Goal: Transaction & Acquisition: Purchase product/service

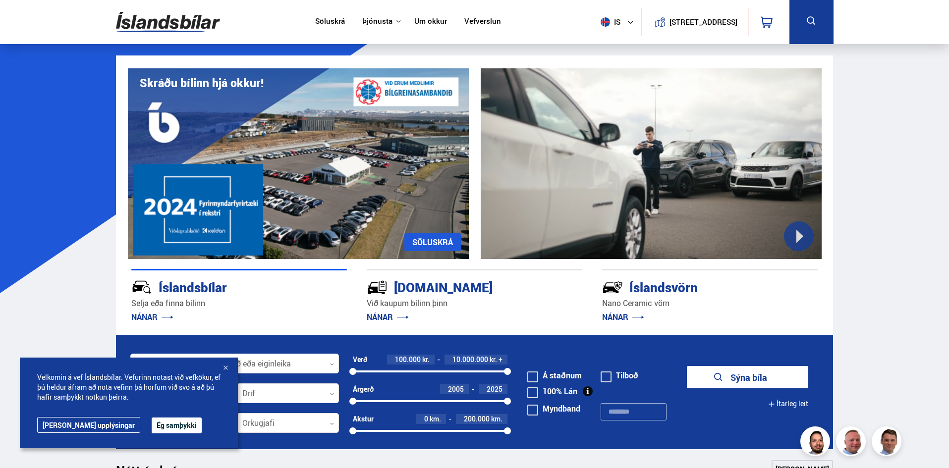
click at [152, 426] on button "Ég samþykki" at bounding box center [177, 426] width 50 height 16
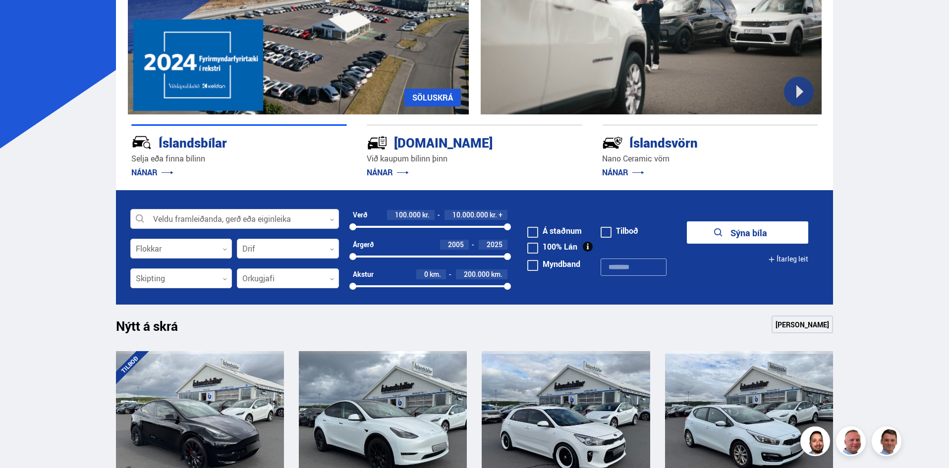
scroll to position [149, 0]
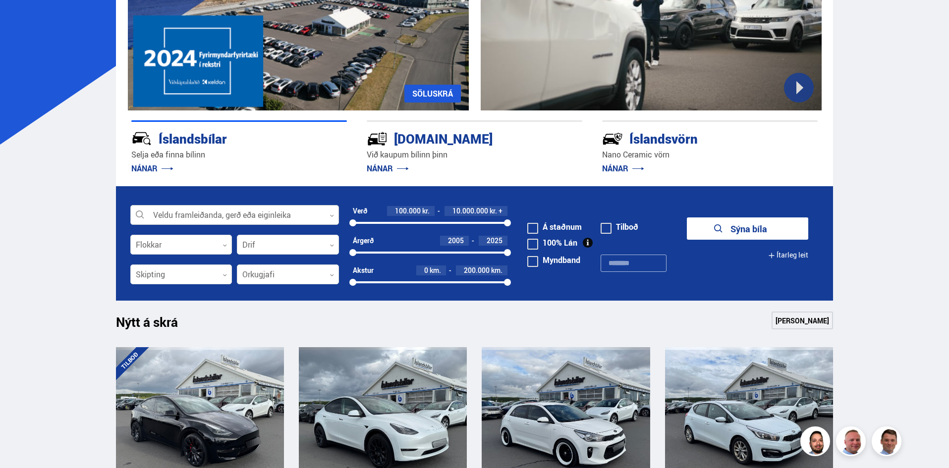
click at [219, 217] on div at bounding box center [234, 216] width 209 height 20
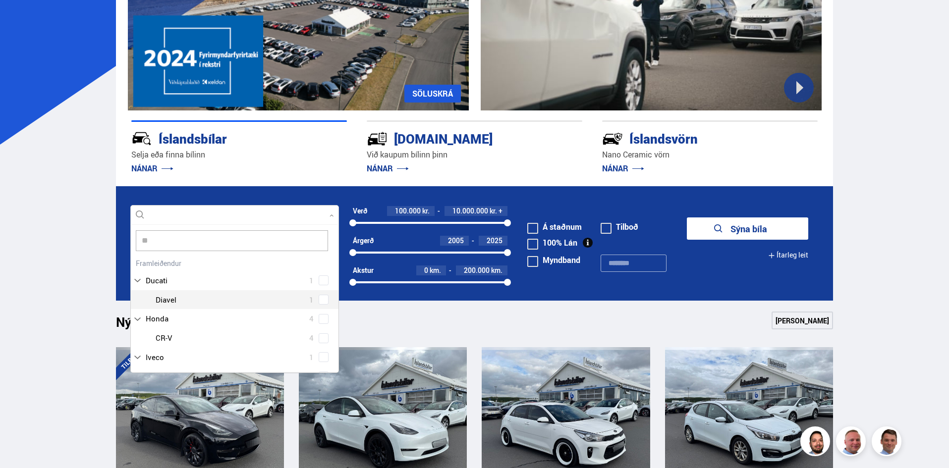
scroll to position [0, 0]
type input "****"
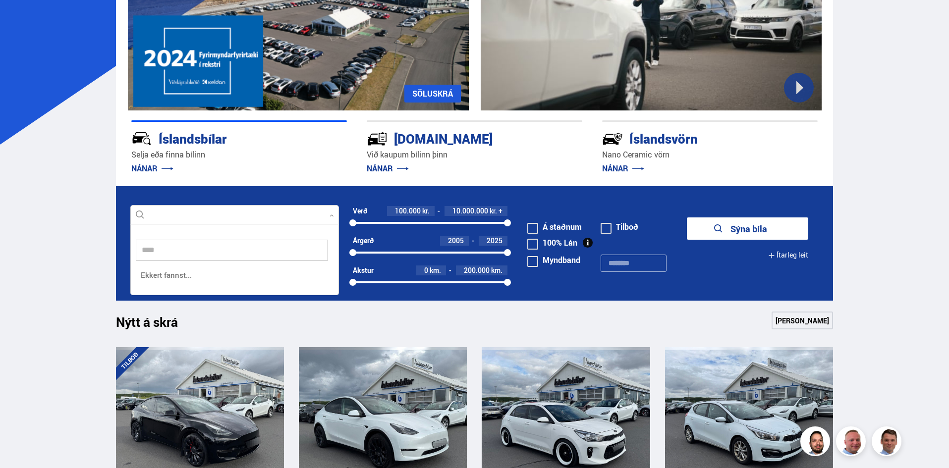
scroll to position [72, 210]
drag, startPoint x: 172, startPoint y: 248, endPoint x: 117, endPoint y: 246, distance: 54.6
click at [117, 246] on form "Veldu framleiðanda, gerð eða eiginleika **** 0 vvvv **** Hreinsa valið Ekkert f…" at bounding box center [475, 243] width 718 height 114
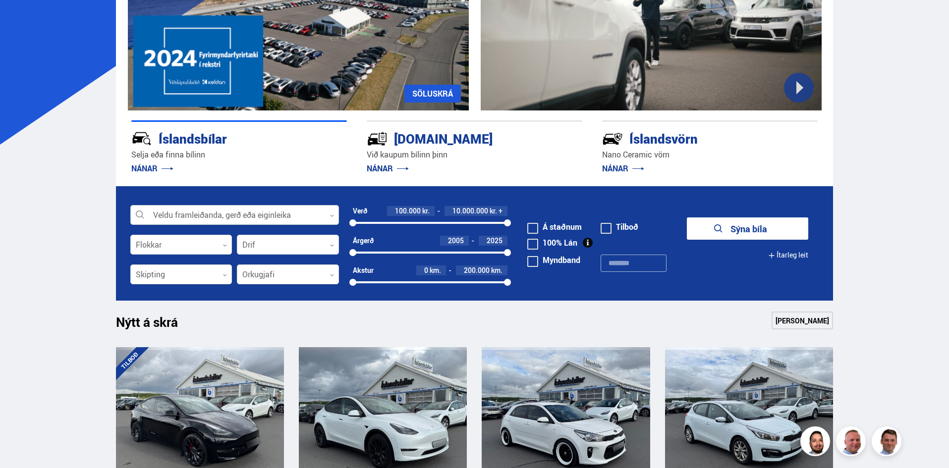
click at [181, 212] on div at bounding box center [234, 216] width 209 height 20
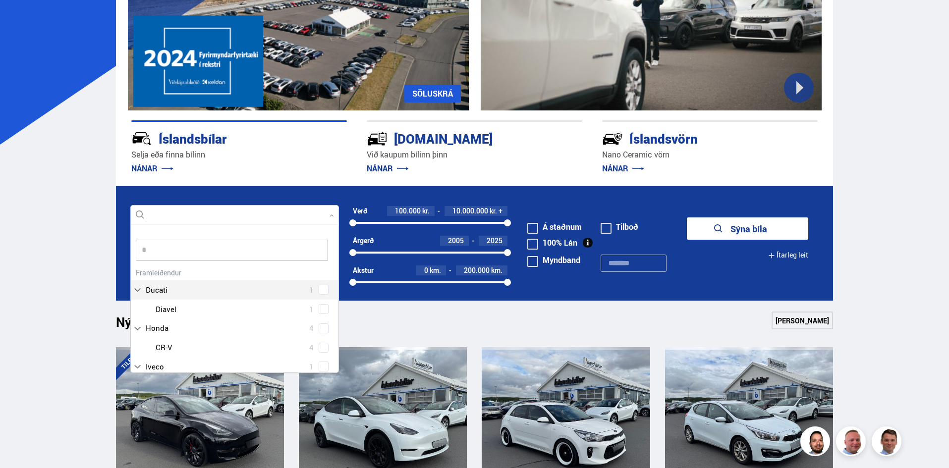
scroll to position [9, 0]
type input "**"
click at [187, 293] on div "VW 19 VW Caravelle 1 VW CC 1 VW Crafter 2 VW Golf 3 VW ID.3 3 VW ID.4 1 VW ID.5…" at bounding box center [235, 388] width 208 height 245
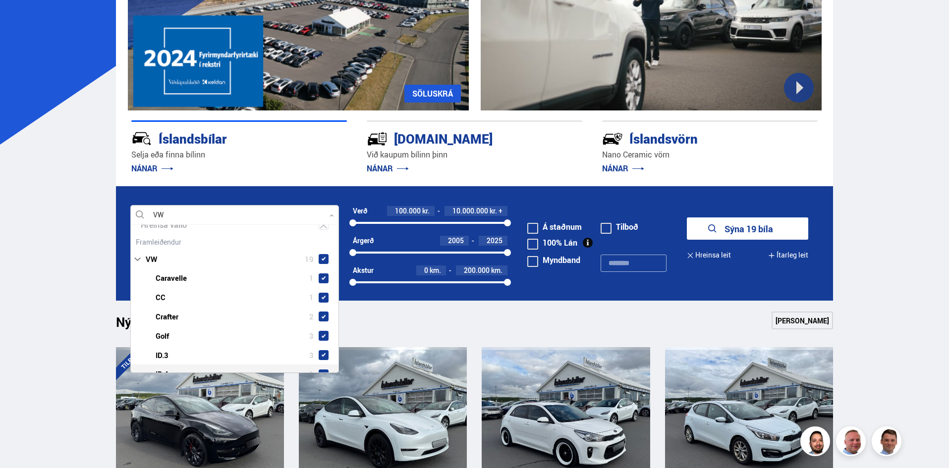
scroll to position [50, 0]
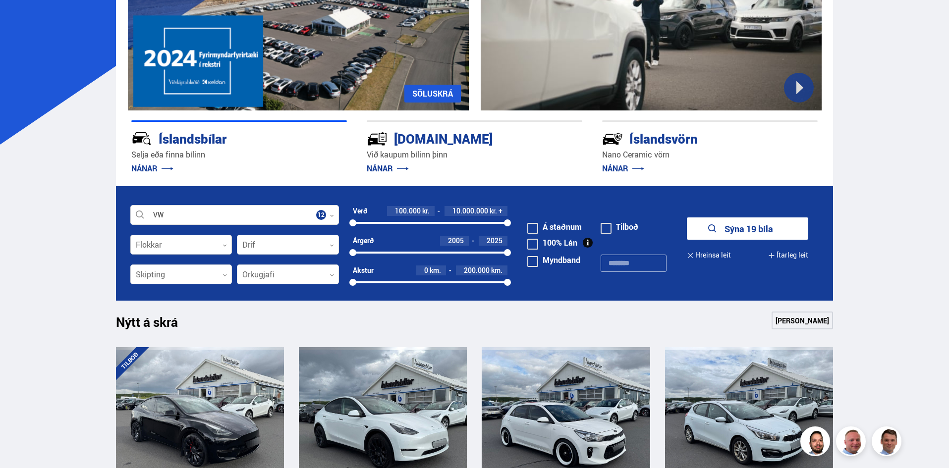
click at [160, 250] on div at bounding box center [181, 245] width 102 height 20
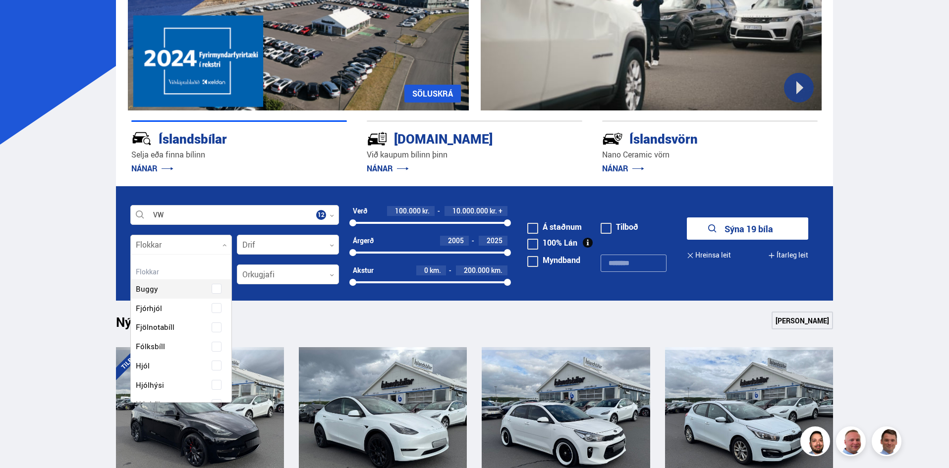
scroll to position [148, 98]
click at [162, 250] on div at bounding box center [181, 245] width 102 height 20
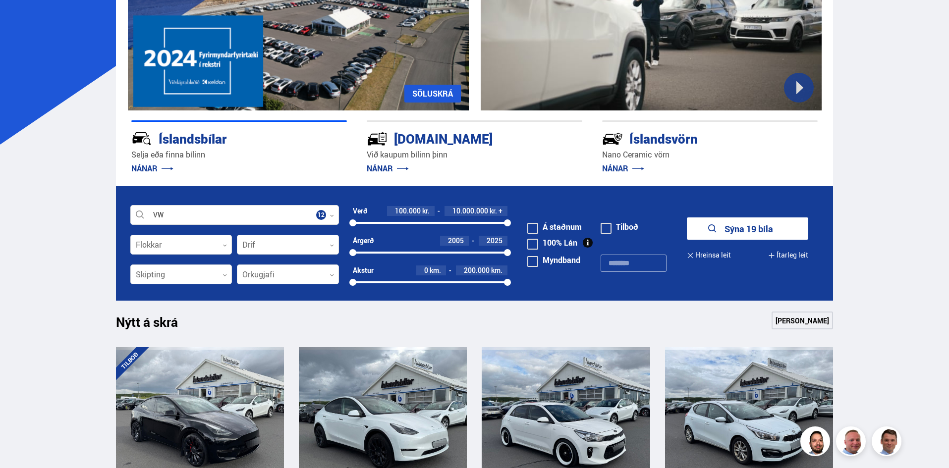
click at [730, 231] on button "Sýna 19 bíla" at bounding box center [747, 229] width 121 height 22
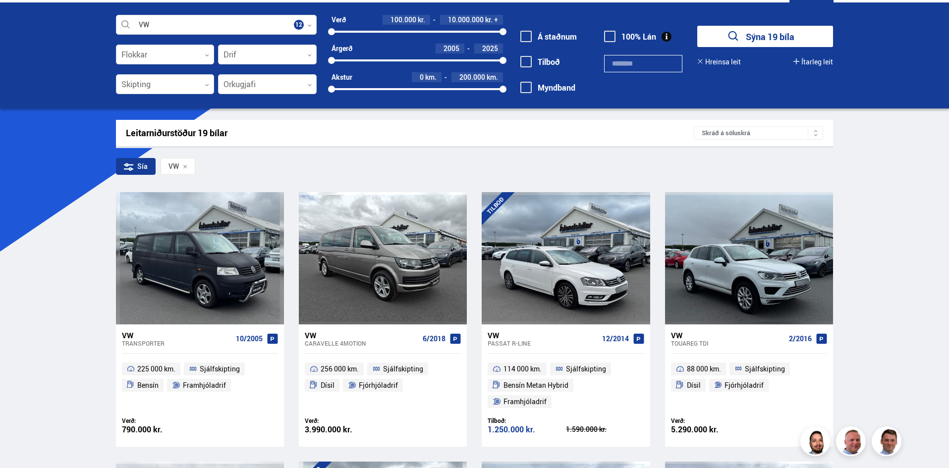
scroll to position [99, 0]
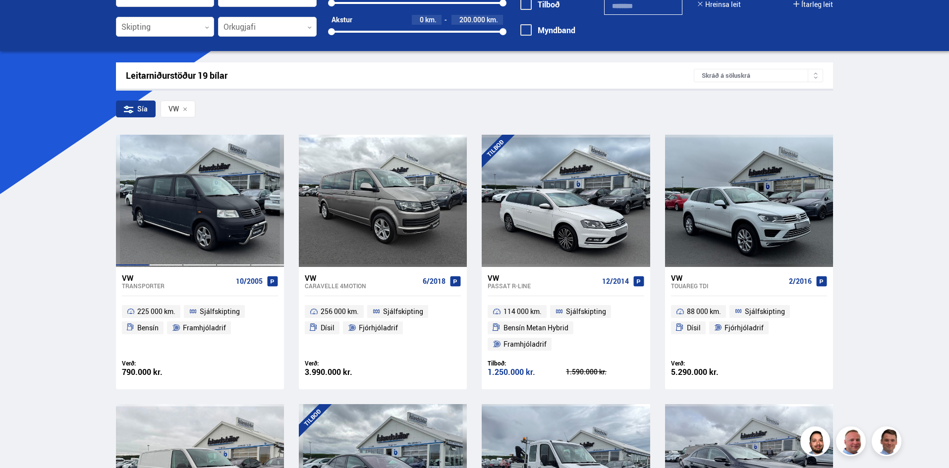
click at [179, 210] on div at bounding box center [166, 201] width 34 height 132
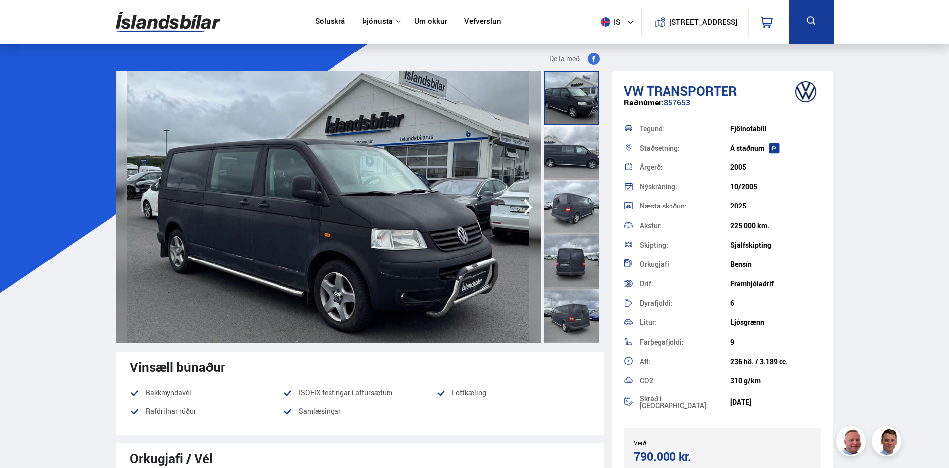
click at [530, 206] on icon "button" at bounding box center [528, 207] width 9 height 16
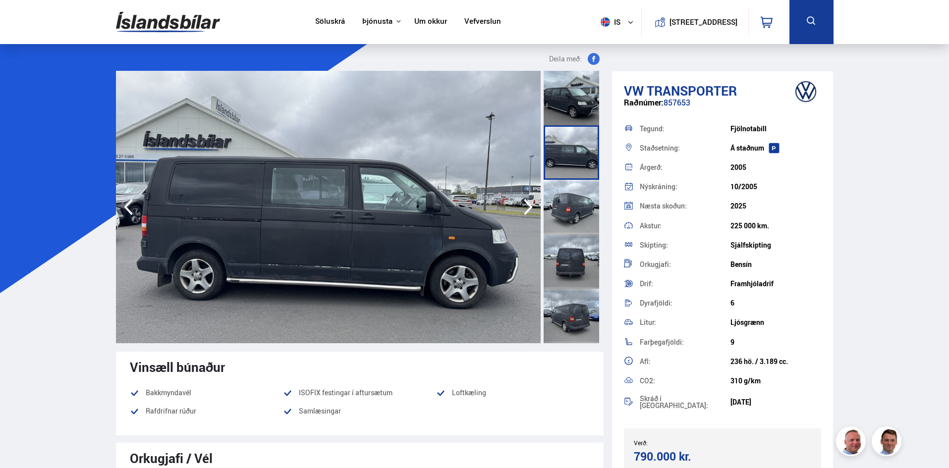
click at [530, 206] on icon "button" at bounding box center [528, 207] width 9 height 16
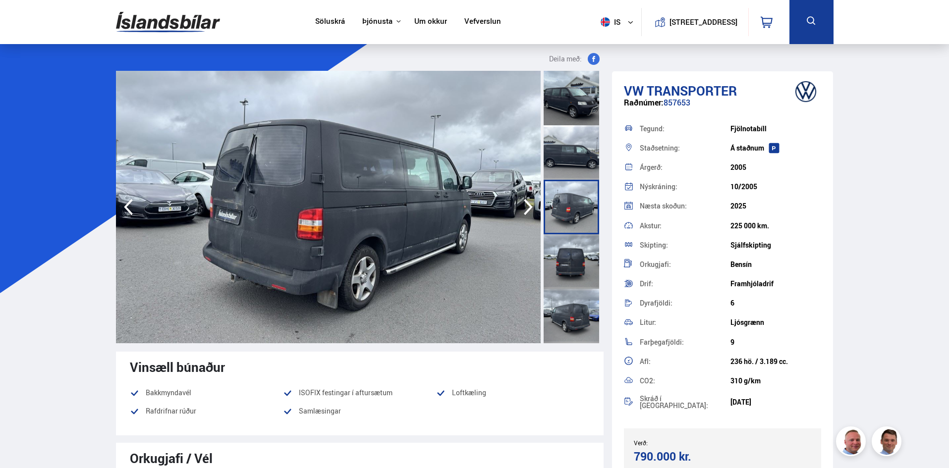
click at [528, 206] on icon "button" at bounding box center [528, 207] width 20 height 24
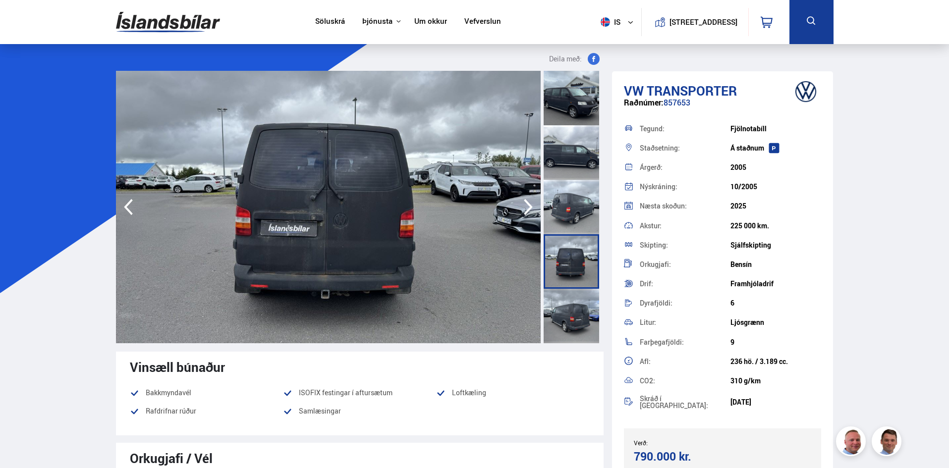
click at [528, 206] on icon "button" at bounding box center [528, 207] width 20 height 24
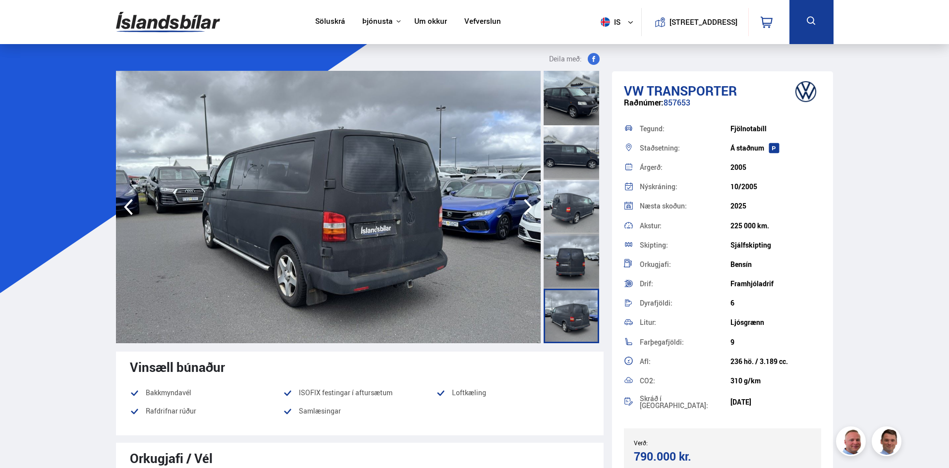
click at [528, 206] on icon "button" at bounding box center [528, 207] width 20 height 24
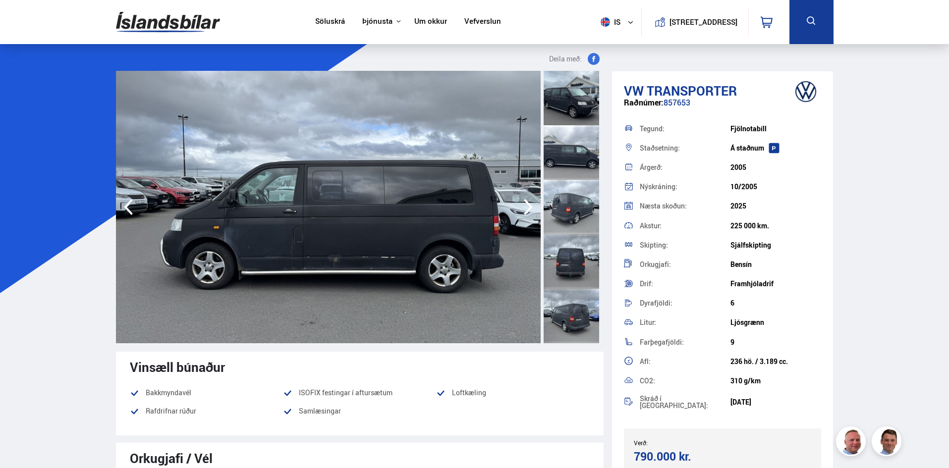
click at [528, 206] on icon "button" at bounding box center [528, 207] width 20 height 24
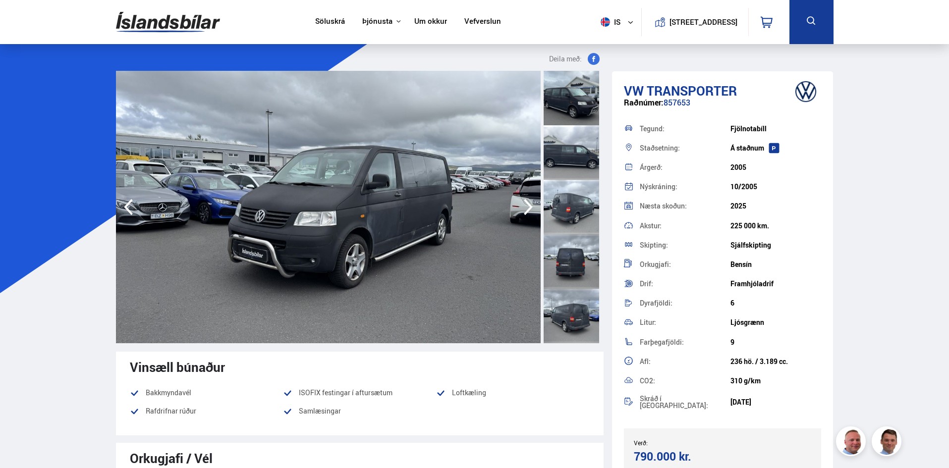
click at [528, 206] on icon "button" at bounding box center [528, 207] width 20 height 24
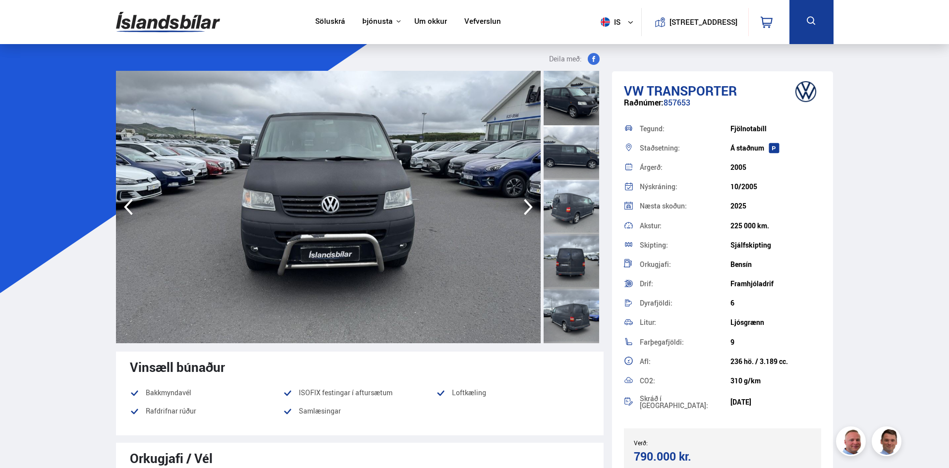
click at [528, 206] on icon "button" at bounding box center [528, 207] width 20 height 24
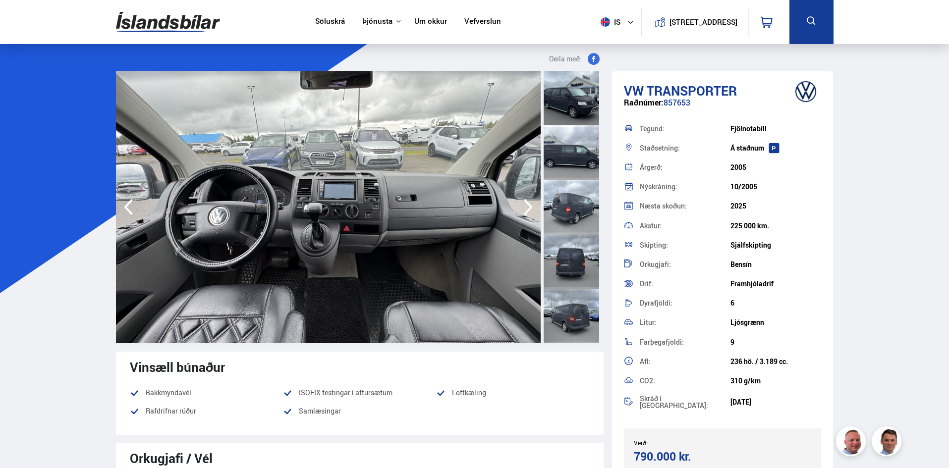
click at [528, 206] on icon "button" at bounding box center [528, 207] width 20 height 24
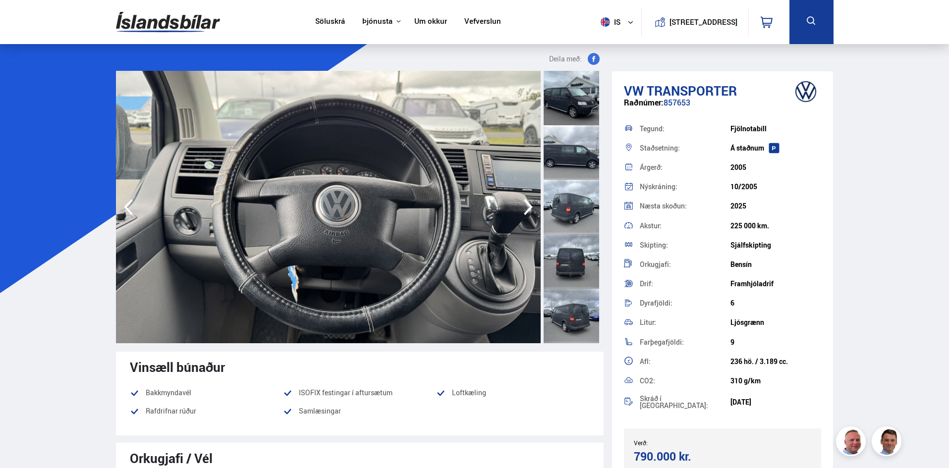
click at [528, 206] on icon "button" at bounding box center [528, 207] width 20 height 24
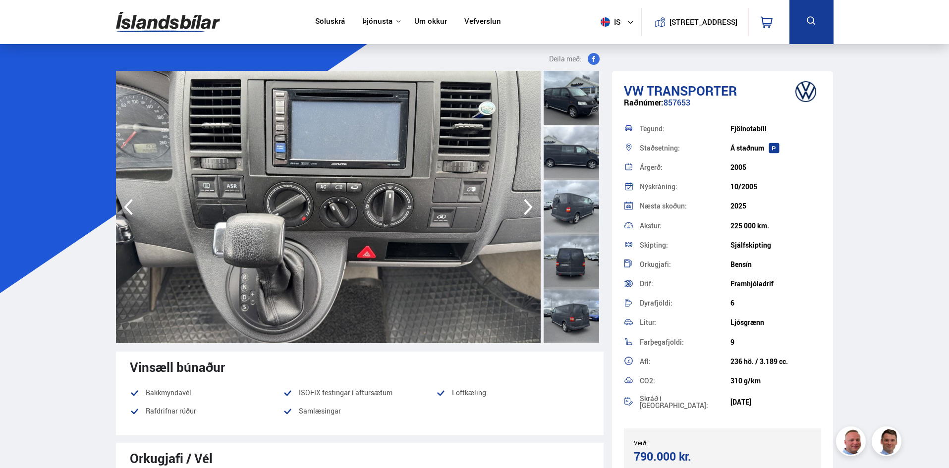
click at [528, 206] on icon "button" at bounding box center [528, 207] width 20 height 24
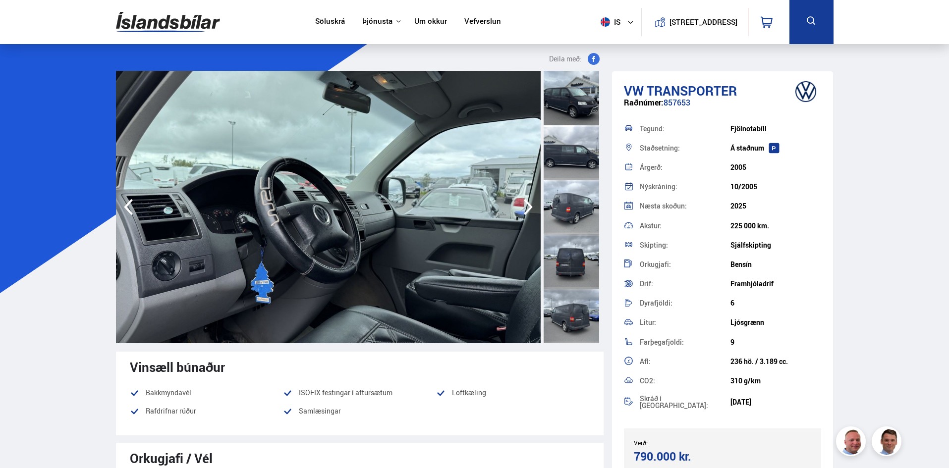
click at [528, 206] on icon "button" at bounding box center [528, 207] width 20 height 24
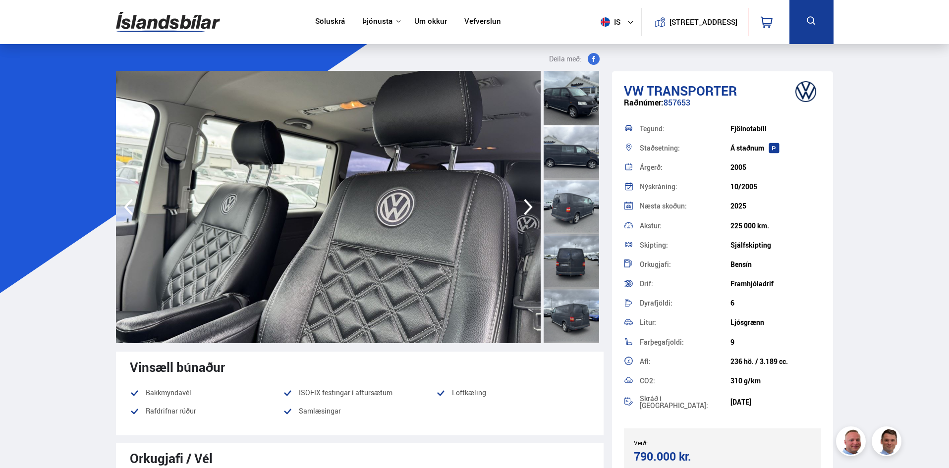
click at [528, 206] on icon "button" at bounding box center [528, 207] width 20 height 24
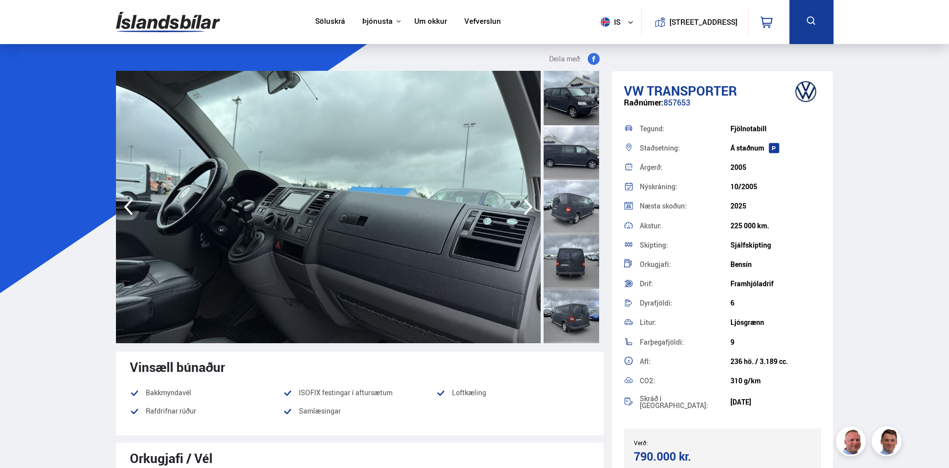
click at [528, 206] on icon "button" at bounding box center [528, 207] width 20 height 24
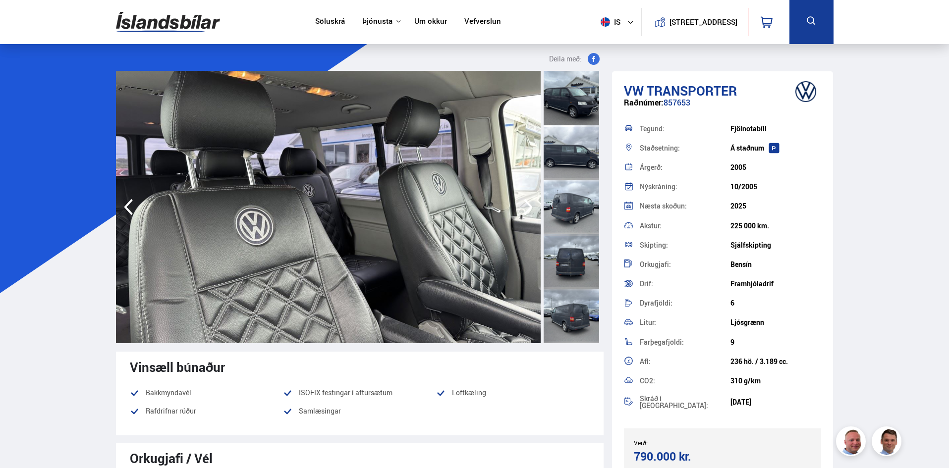
click at [528, 206] on icon "button" at bounding box center [528, 207] width 20 height 24
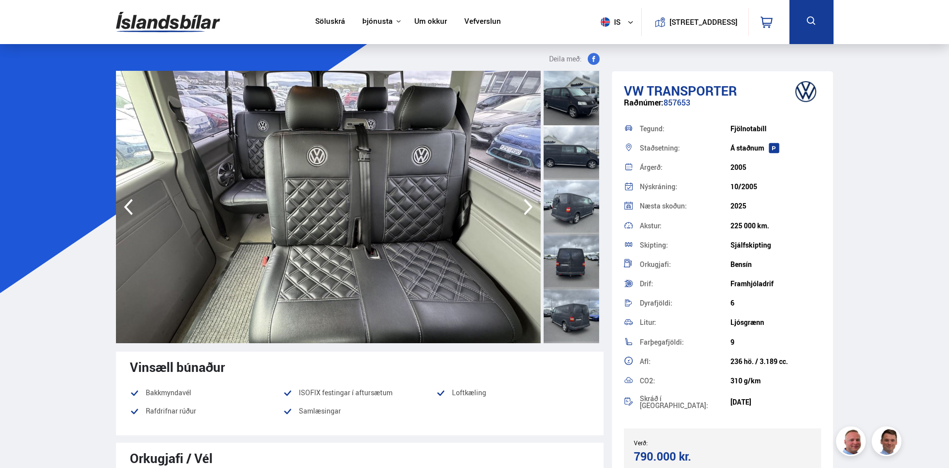
click at [528, 206] on icon "button" at bounding box center [528, 207] width 20 height 24
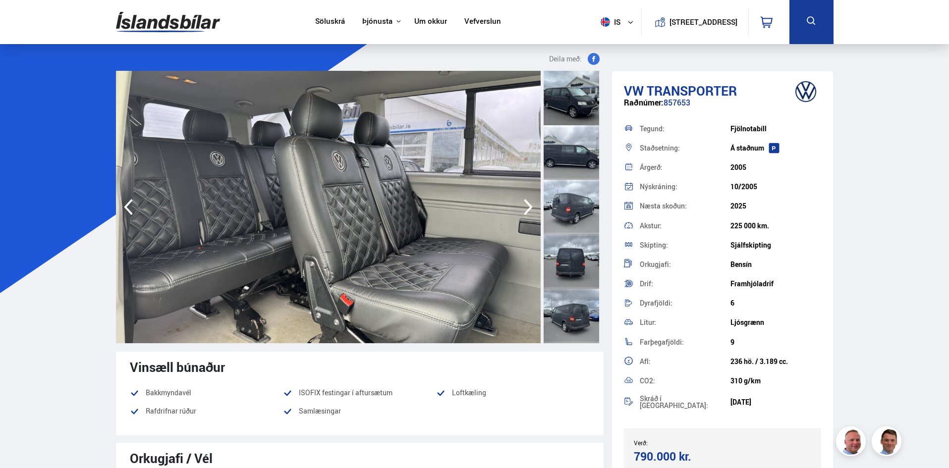
click at [529, 206] on icon "button" at bounding box center [528, 207] width 9 height 16
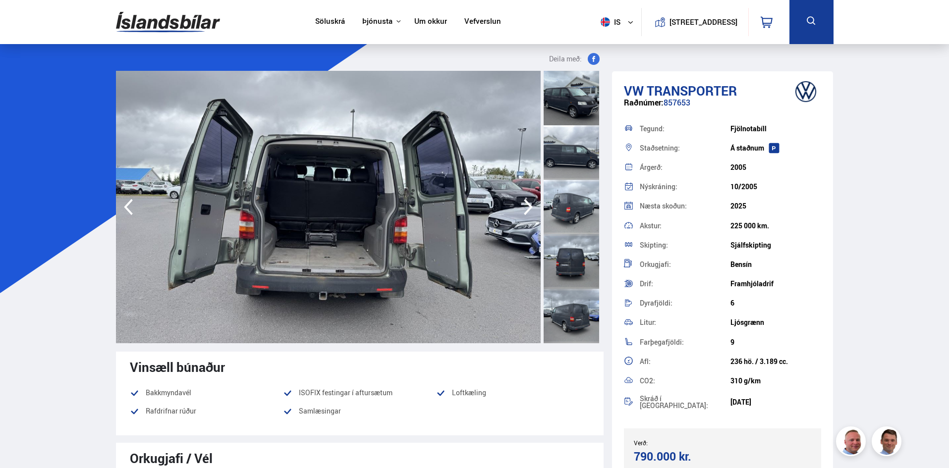
click at [529, 206] on icon "button" at bounding box center [528, 207] width 9 height 16
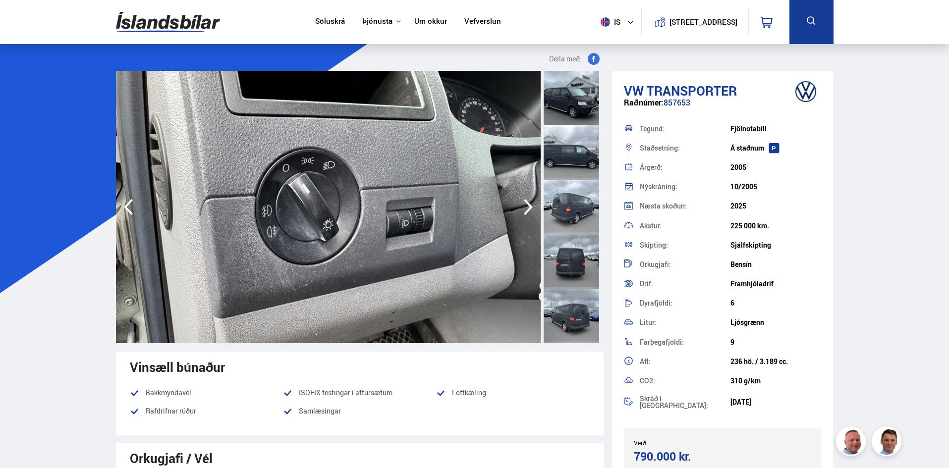
click at [529, 206] on icon "button" at bounding box center [528, 207] width 9 height 16
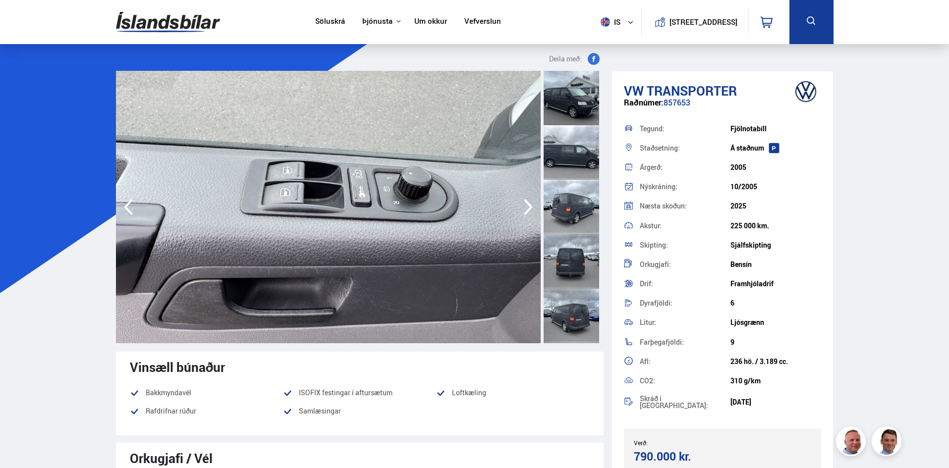
click at [529, 206] on icon "button" at bounding box center [528, 207] width 9 height 16
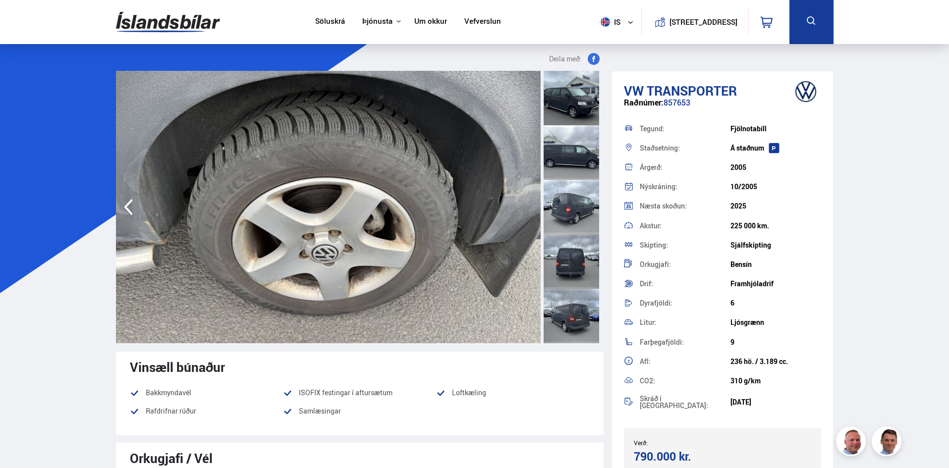
click at [529, 206] on img at bounding box center [328, 207] width 425 height 273
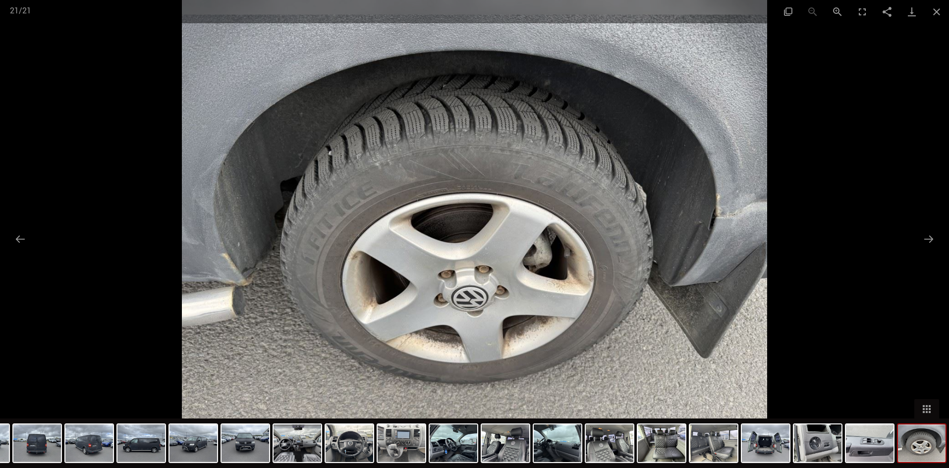
scroll to position [149, 0]
click at [930, 241] on button "Next slide" at bounding box center [928, 238] width 21 height 19
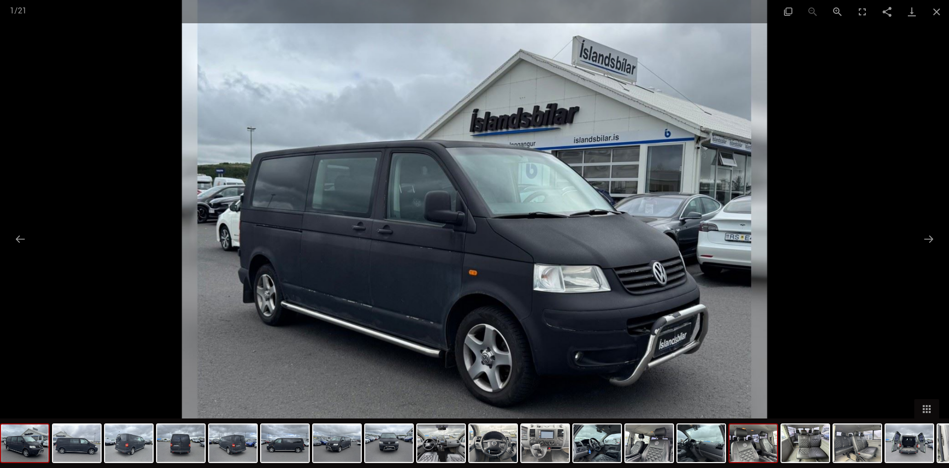
click at [740, 452] on img at bounding box center [754, 444] width 48 height 38
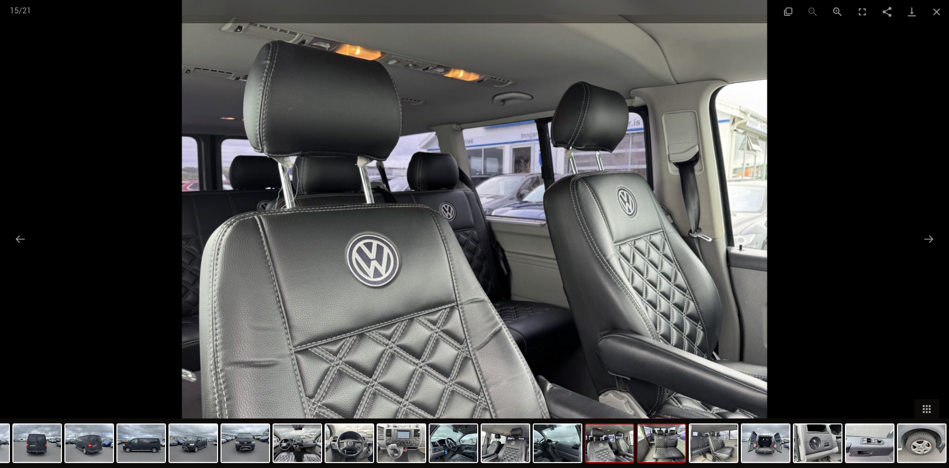
click at [665, 454] on img at bounding box center [662, 444] width 48 height 38
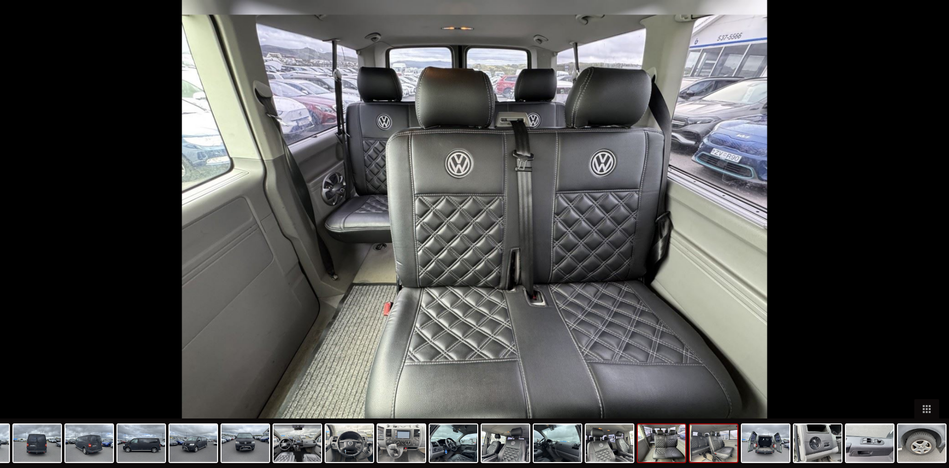
click at [703, 451] on img at bounding box center [714, 444] width 48 height 38
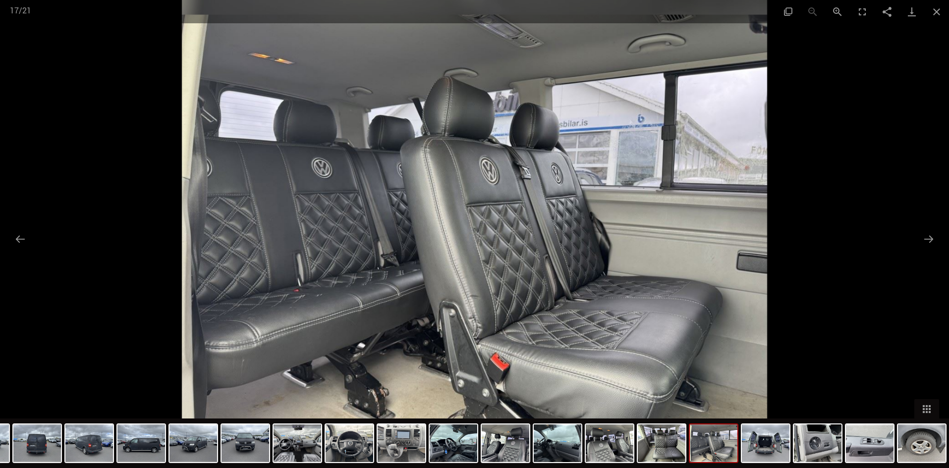
click at [703, 451] on img at bounding box center [714, 444] width 48 height 38
click at [755, 447] on img at bounding box center [766, 444] width 48 height 38
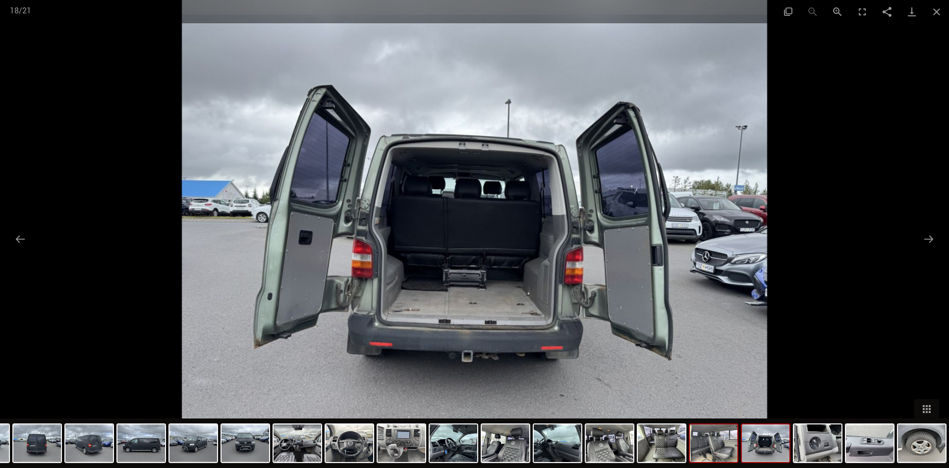
click at [714, 450] on img at bounding box center [714, 444] width 48 height 38
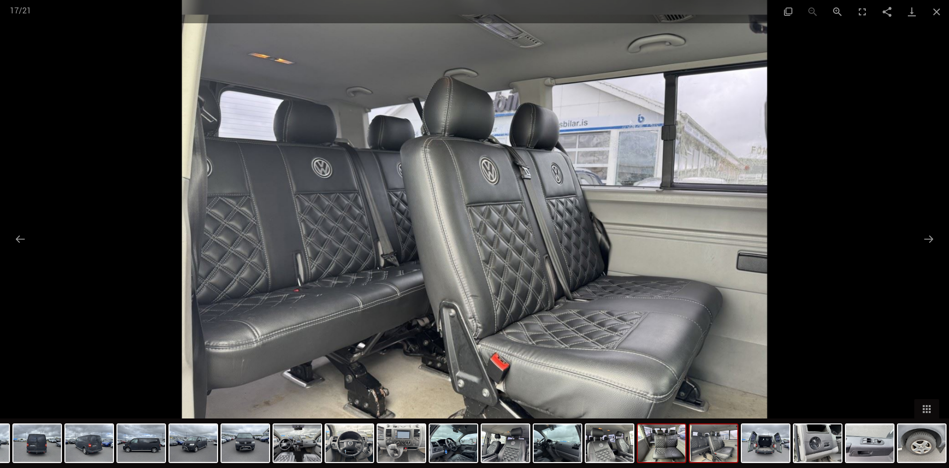
click at [680, 450] on img at bounding box center [662, 444] width 48 height 38
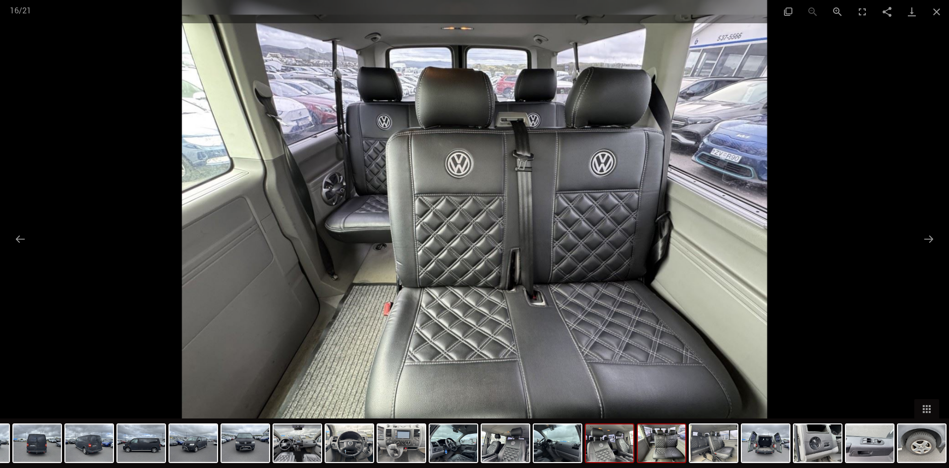
click at [626, 454] on img at bounding box center [610, 444] width 48 height 38
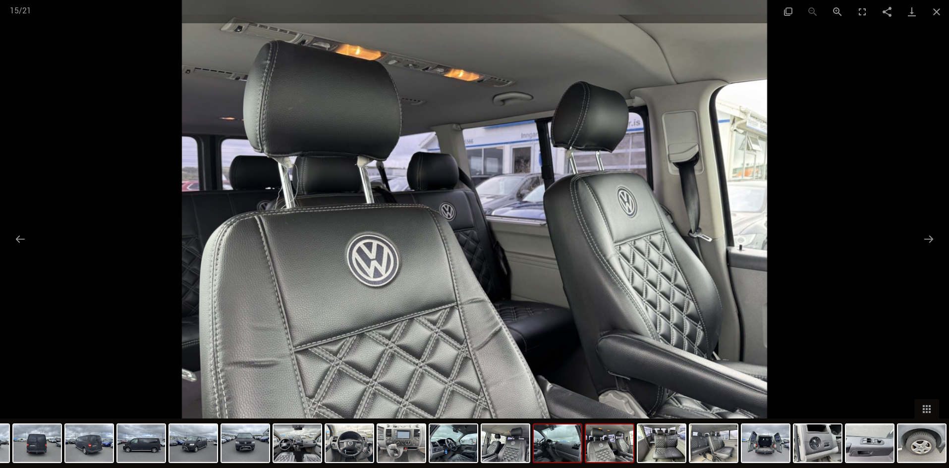
click at [562, 451] on img at bounding box center [558, 444] width 48 height 38
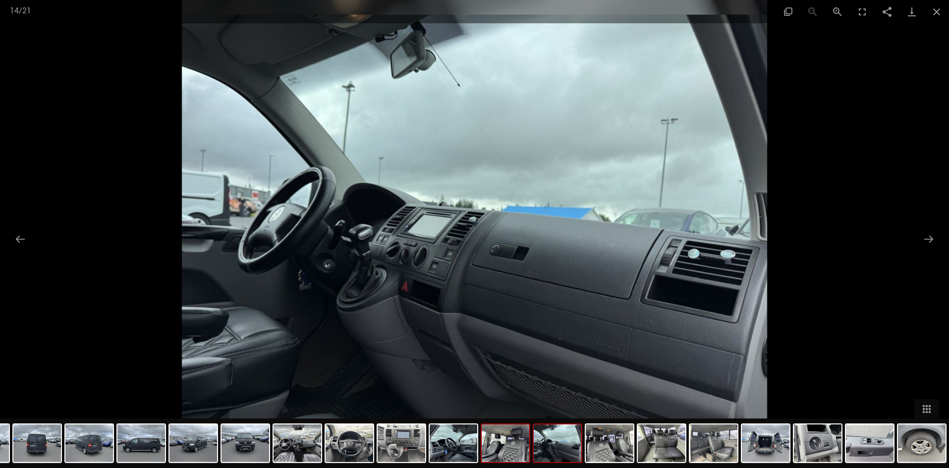
click at [514, 446] on img at bounding box center [506, 444] width 48 height 38
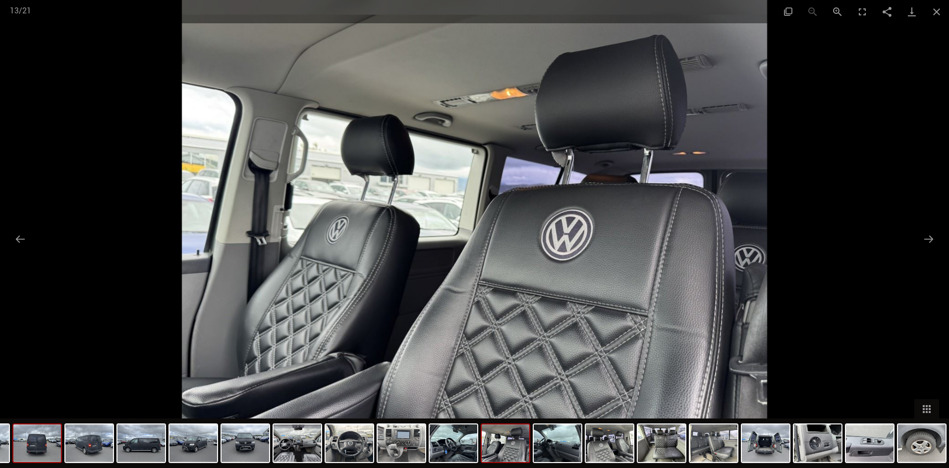
click at [36, 449] on img at bounding box center [37, 444] width 48 height 38
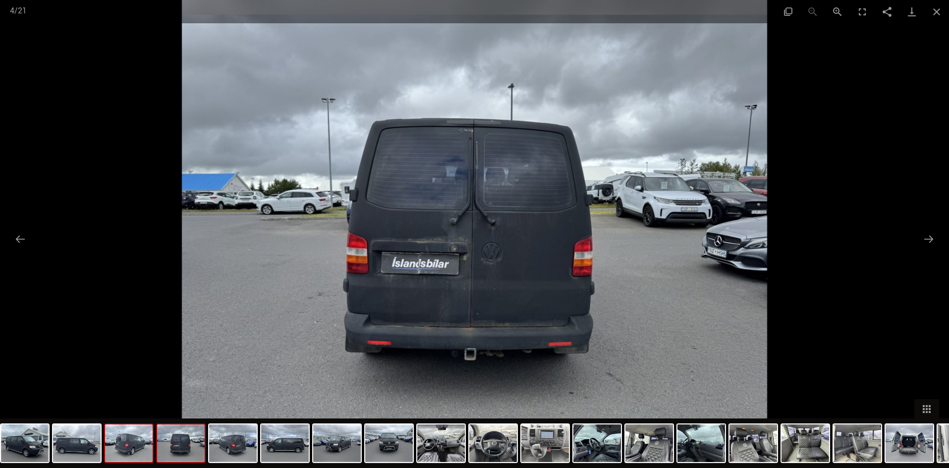
click at [138, 455] on img at bounding box center [129, 444] width 48 height 38
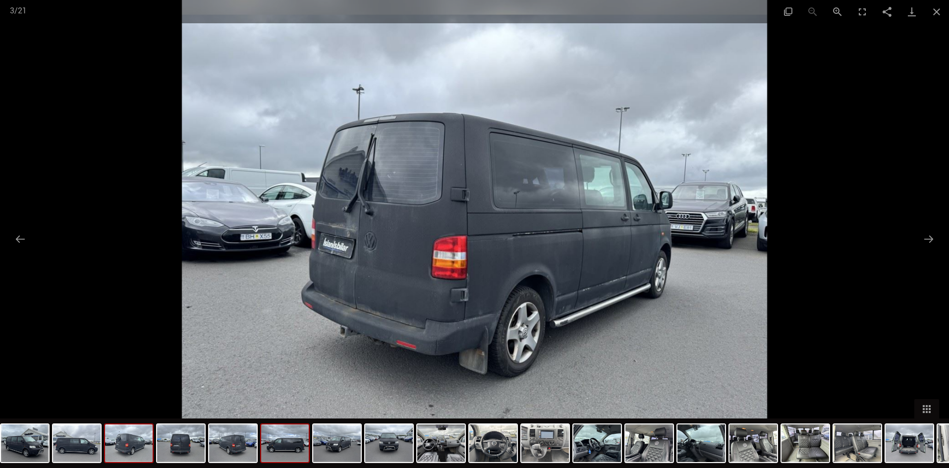
click at [287, 453] on img at bounding box center [285, 444] width 48 height 38
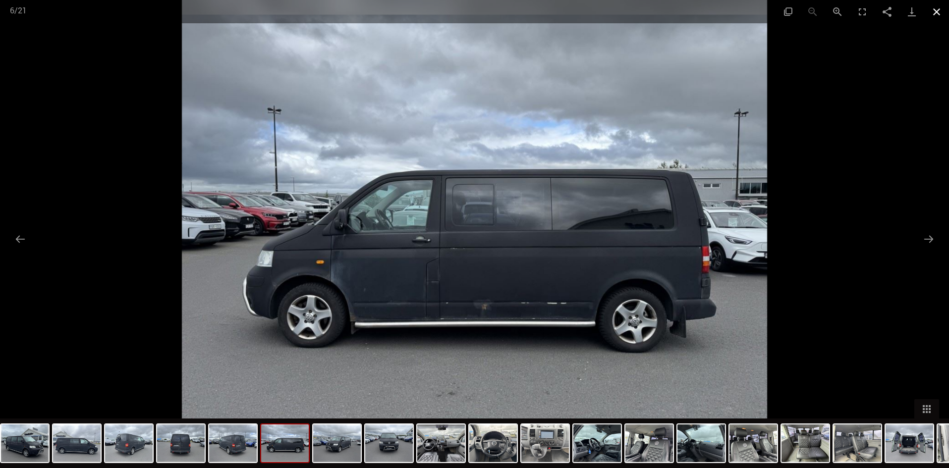
click at [936, 13] on button "Close gallery" at bounding box center [936, 11] width 25 height 23
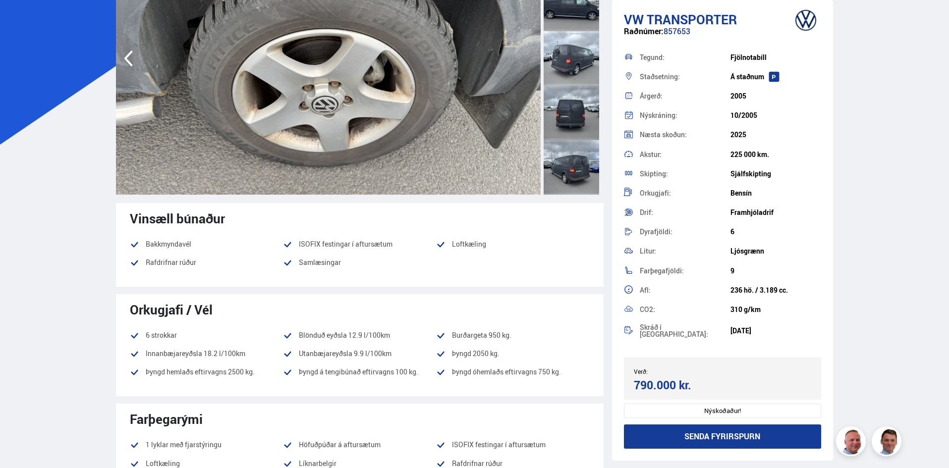
scroll to position [0, 0]
